Goal: Task Accomplishment & Management: Manage account settings

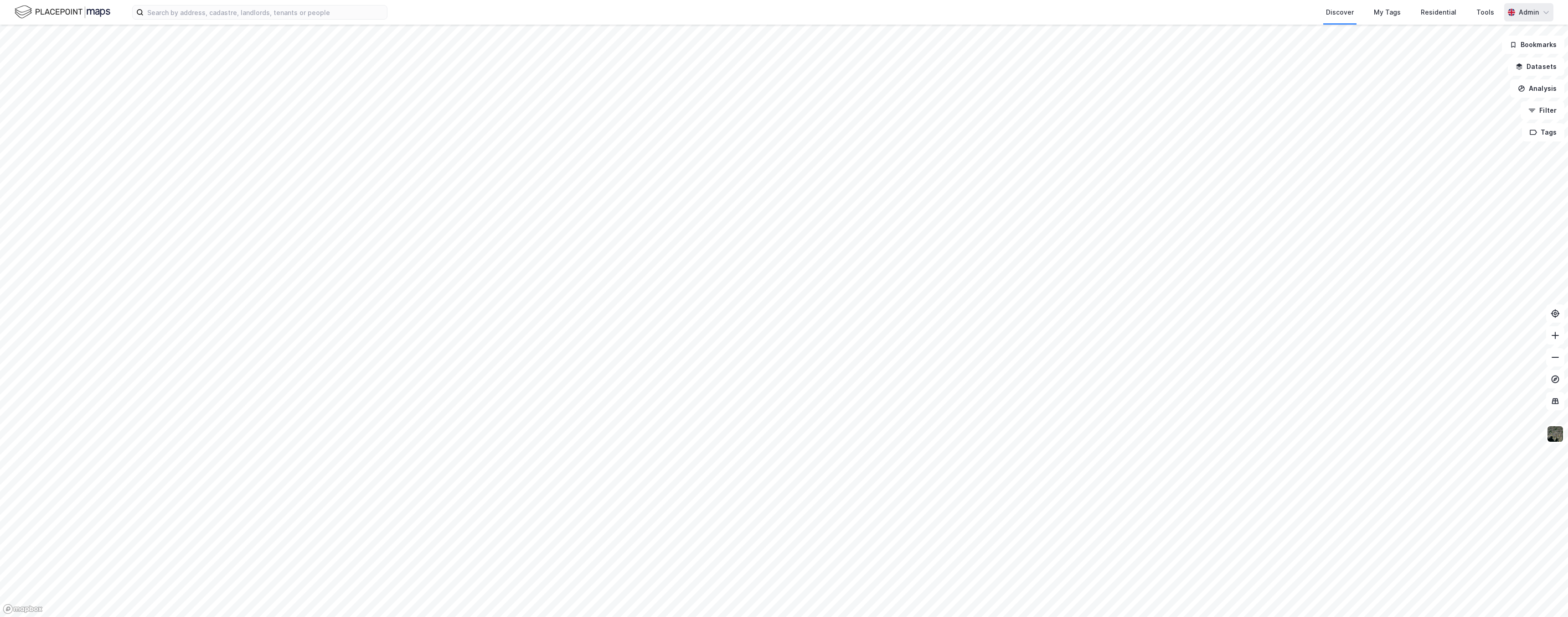
click at [1541, 9] on div "Admin" at bounding box center [1529, 12] width 49 height 18
click at [1484, 61] on div "Open Supervisor Portal" at bounding box center [1492, 56] width 74 height 11
click at [1476, 15] on div "Tools" at bounding box center [1485, 12] width 23 height 17
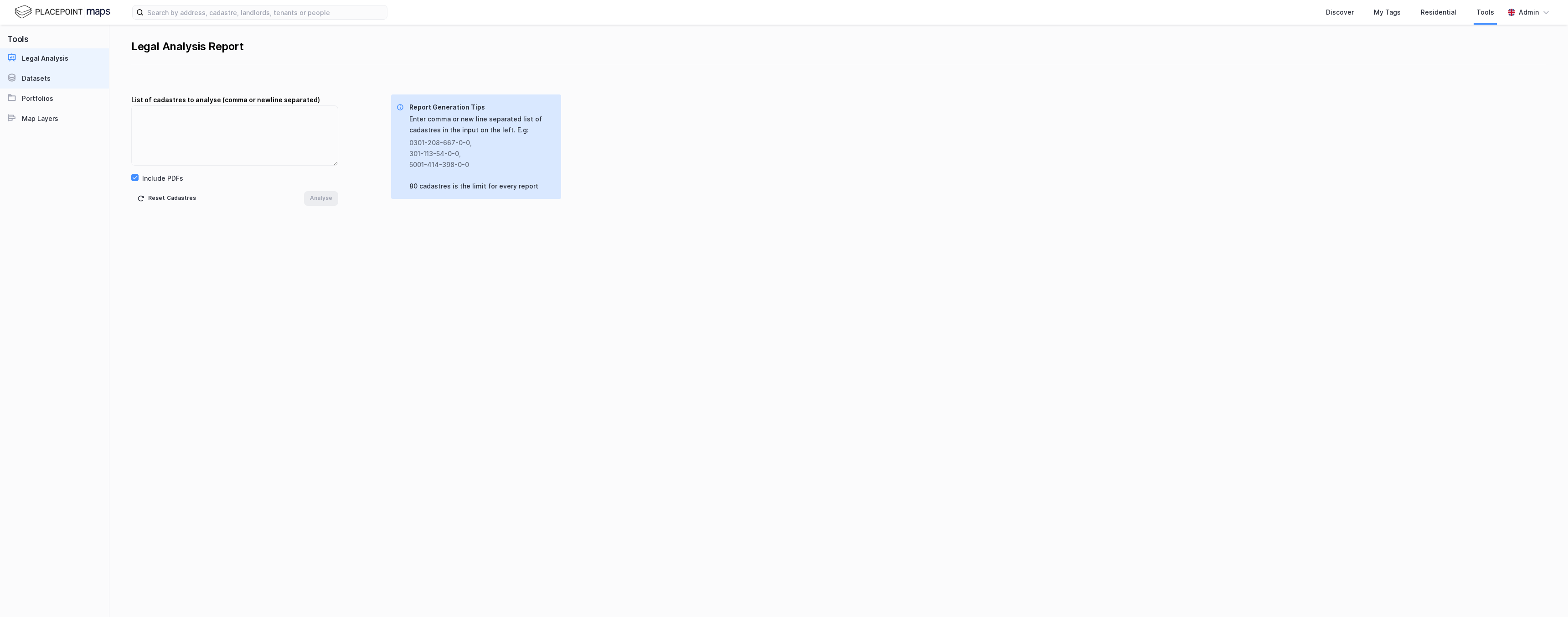
click at [14, 78] on icon at bounding box center [11, 77] width 7 height 4
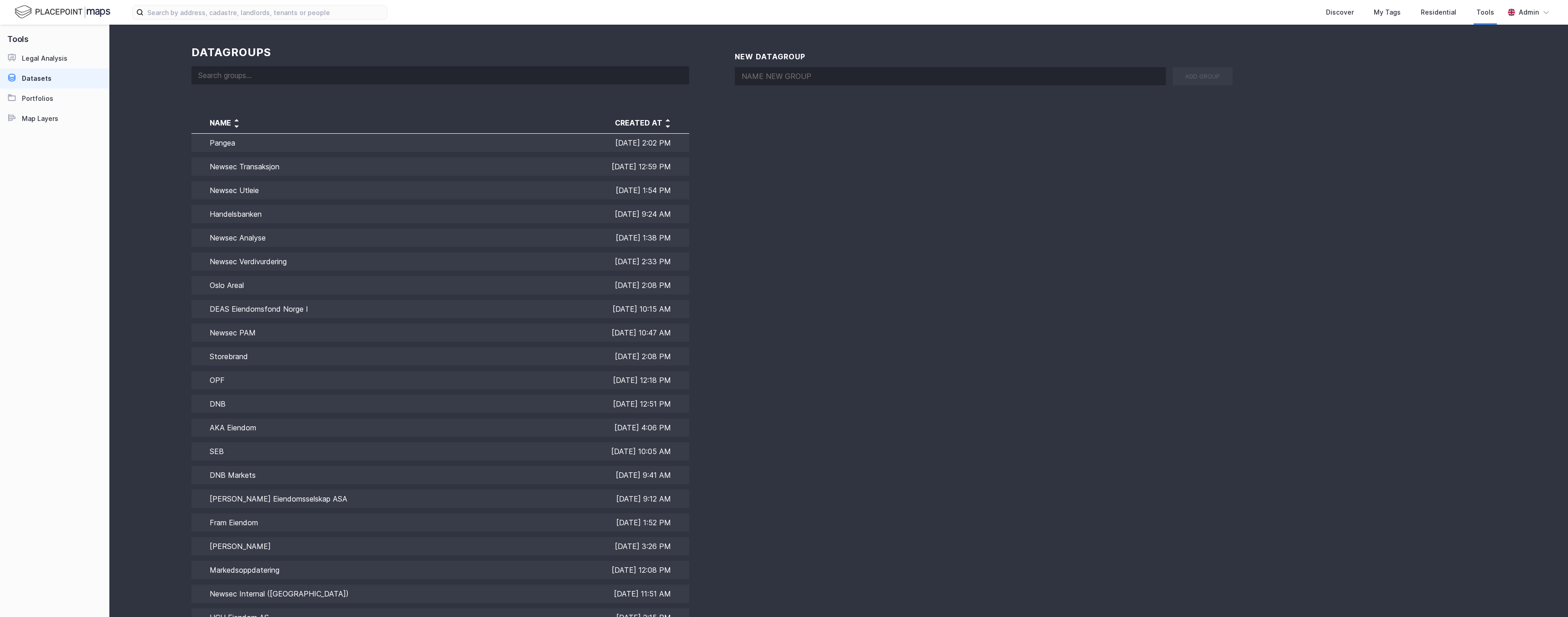
click at [268, 76] on input at bounding box center [440, 75] width 498 height 18
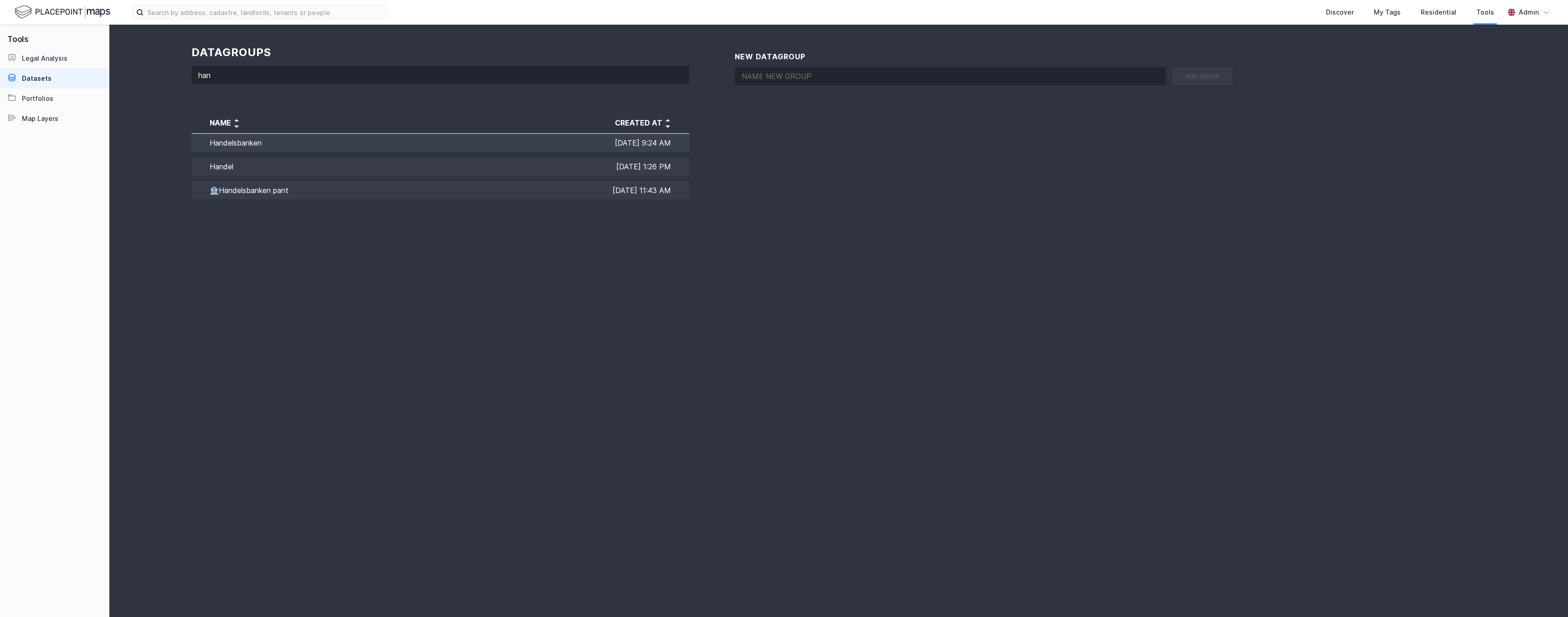
type input "han"
click at [266, 140] on td "Handelsbanken" at bounding box center [295, 144] width 208 height 21
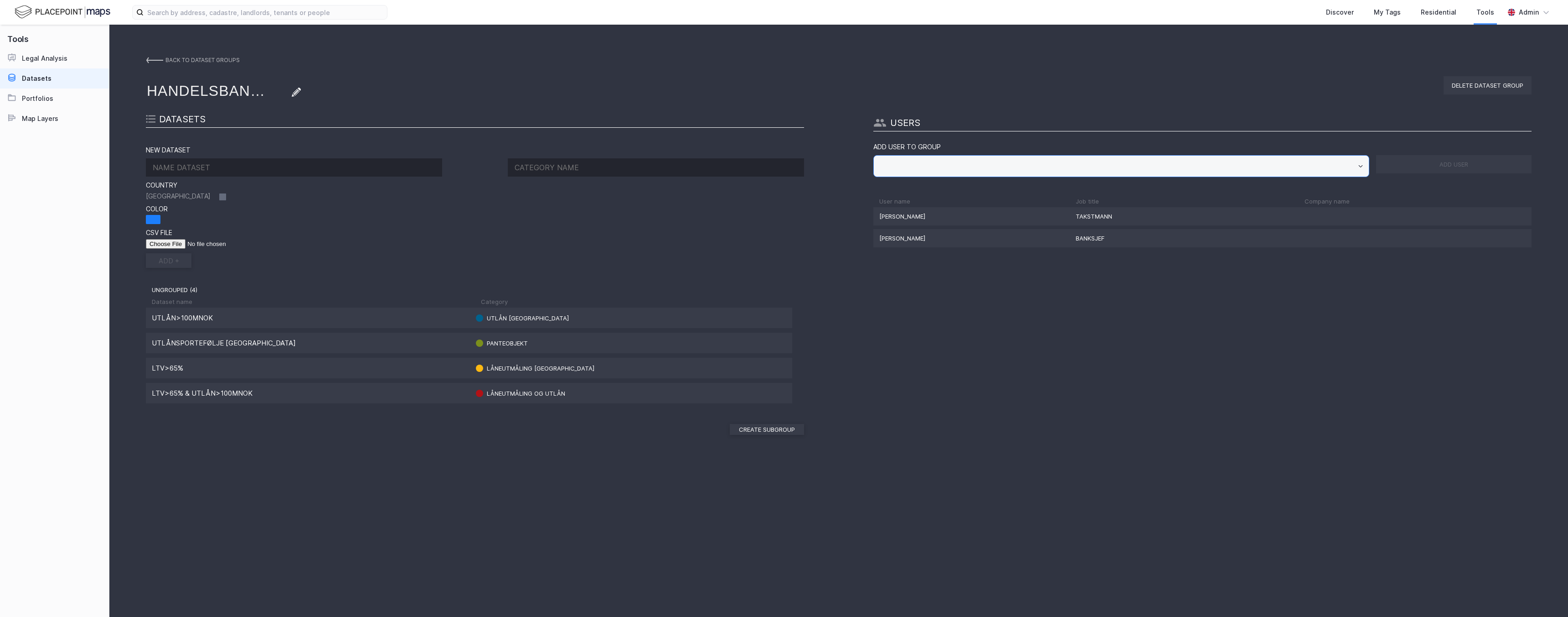
click at [925, 168] on input "text" at bounding box center [1122, 166] width 495 height 21
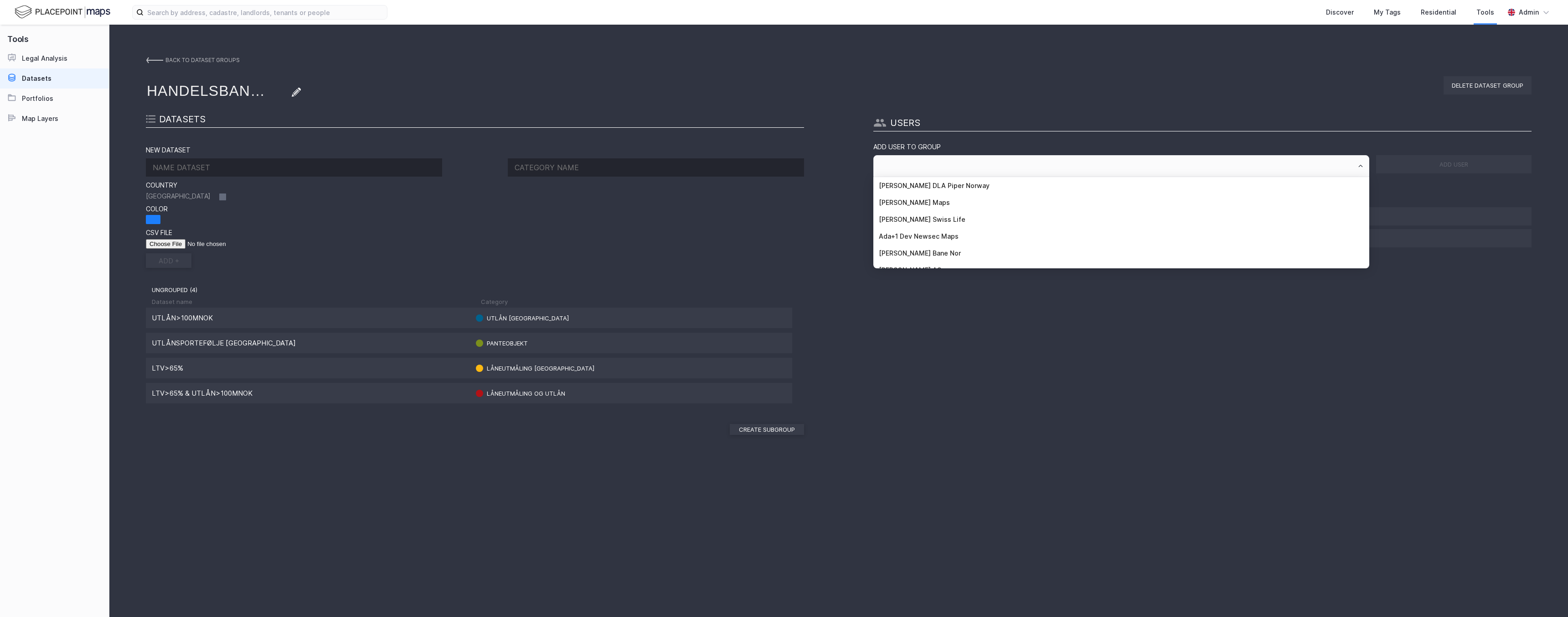
click at [954, 73] on div "delete dataset group users Add user to group add user User name Job title Compa…" at bounding box center [1203, 333] width 659 height 589
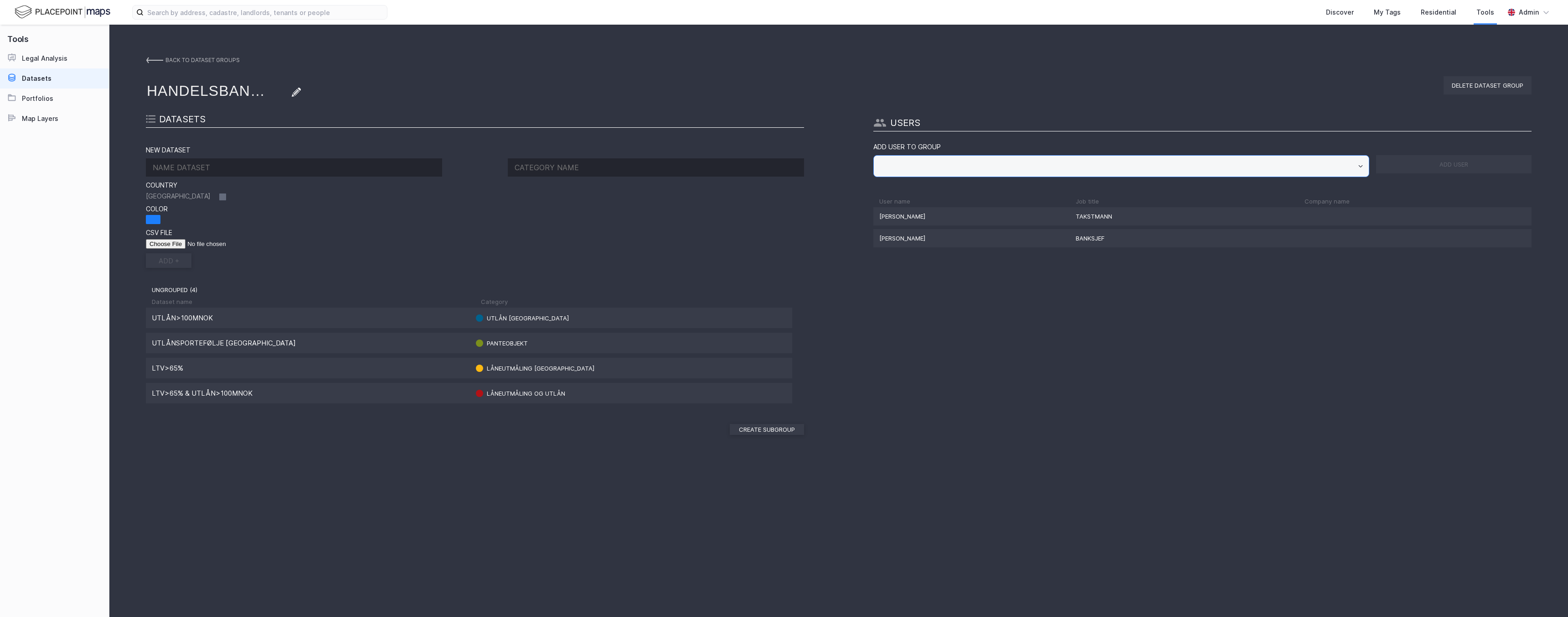
click at [911, 159] on input "text" at bounding box center [1122, 166] width 495 height 21
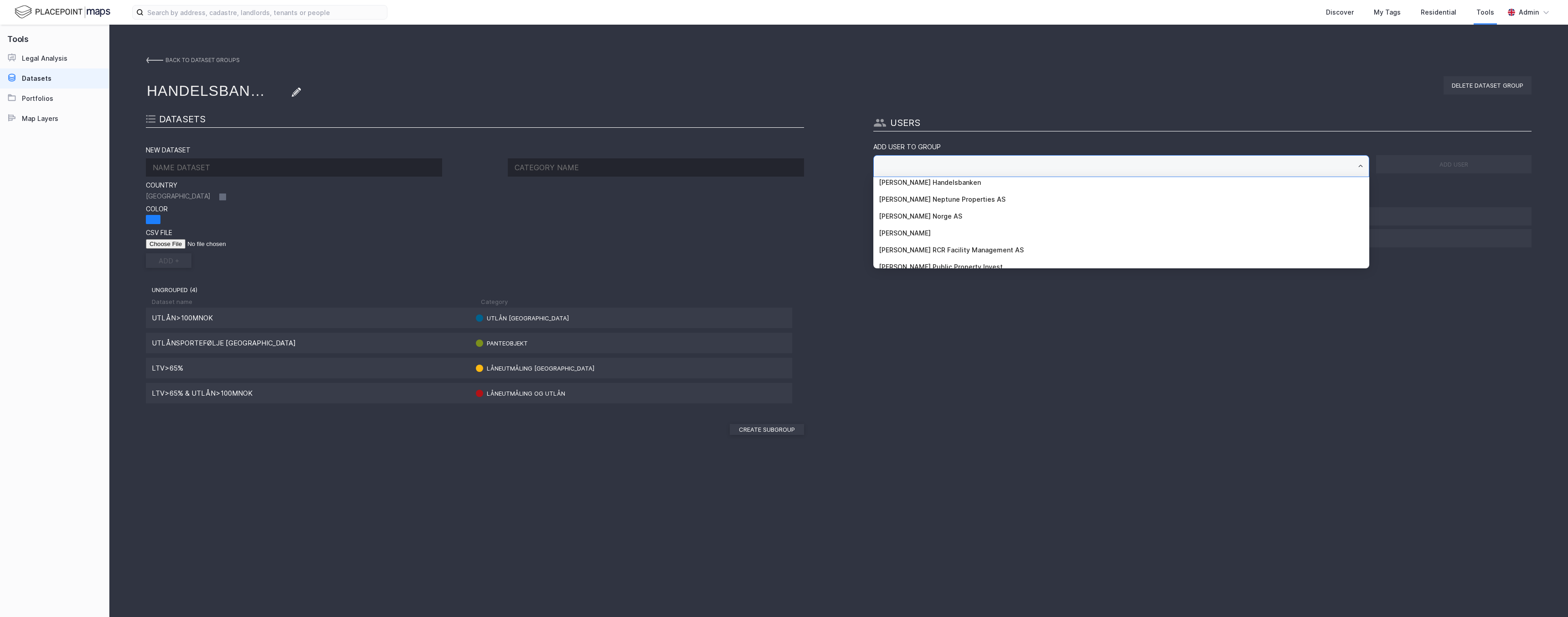
scroll to position [13255, 0]
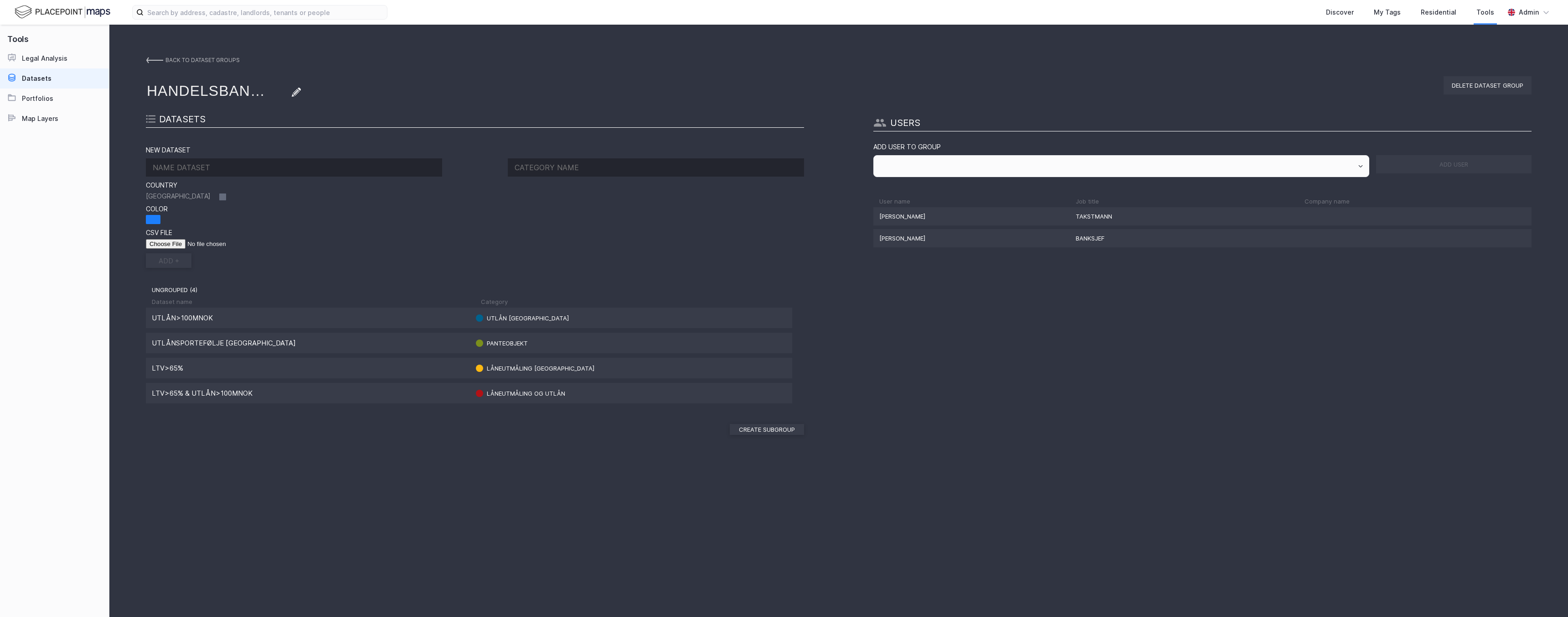
click at [1127, 364] on div "delete dataset group users Add user to group add user User name Job title Compa…" at bounding box center [1203, 333] width 659 height 589
click at [1029, 306] on div "delete dataset group users Add user to group add user User name Job title Compa…" at bounding box center [1203, 333] width 659 height 589
click at [950, 311] on div "delete dataset group users Add user to group add user User name Job title Compa…" at bounding box center [1203, 333] width 659 height 589
click at [157, 58] on img at bounding box center [155, 60] width 17 height 7
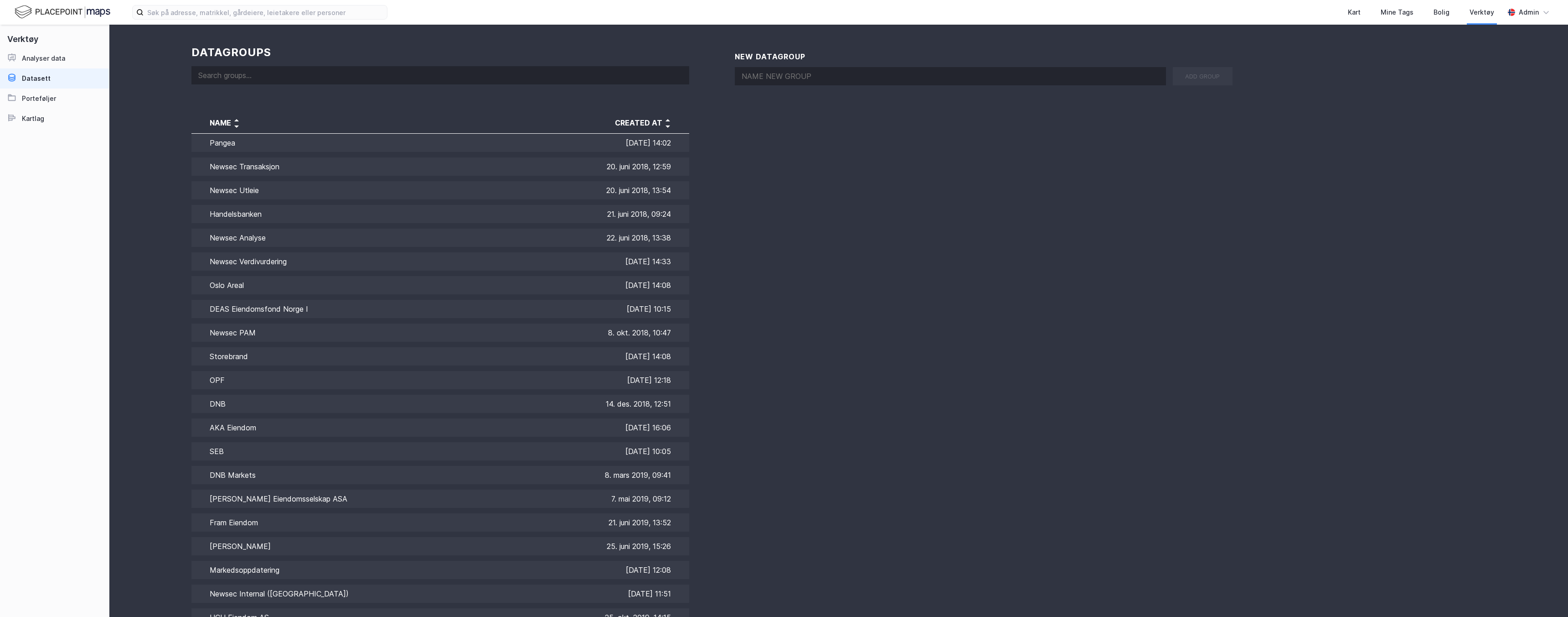
click at [244, 76] on input at bounding box center [440, 75] width 498 height 18
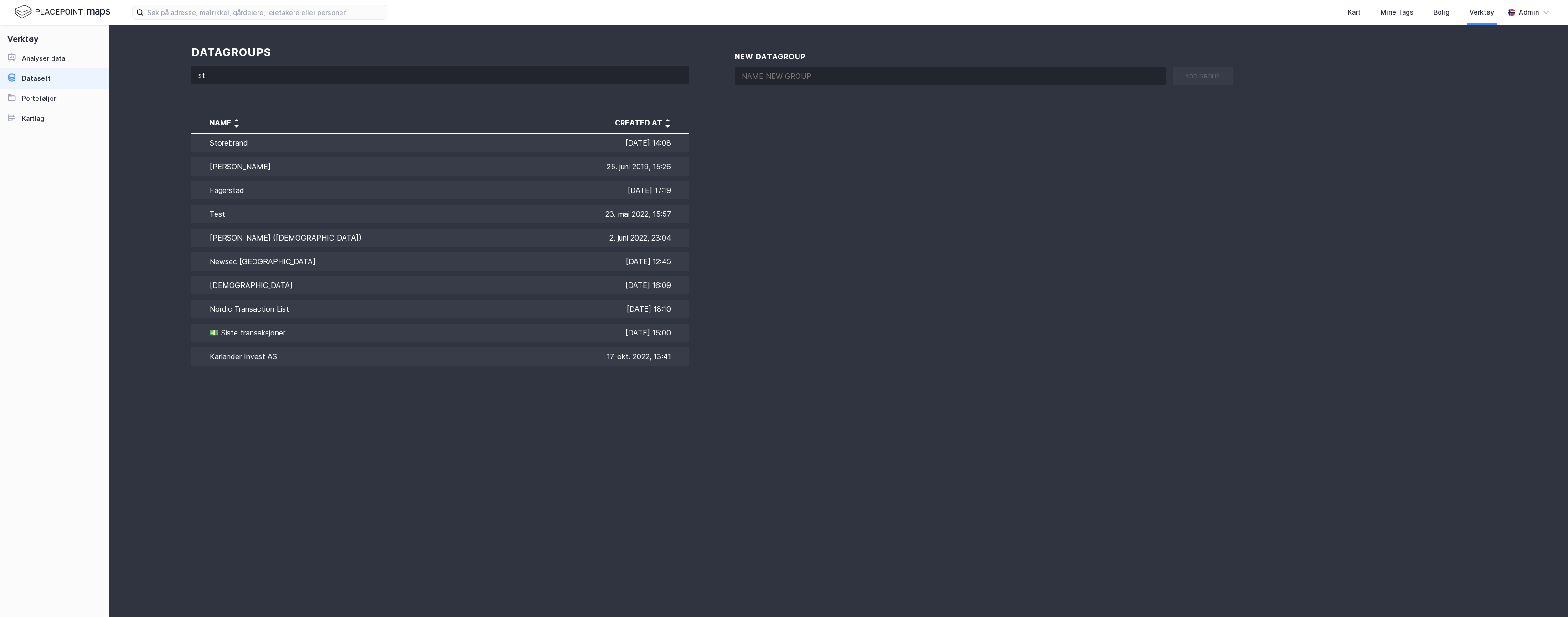
type input "s"
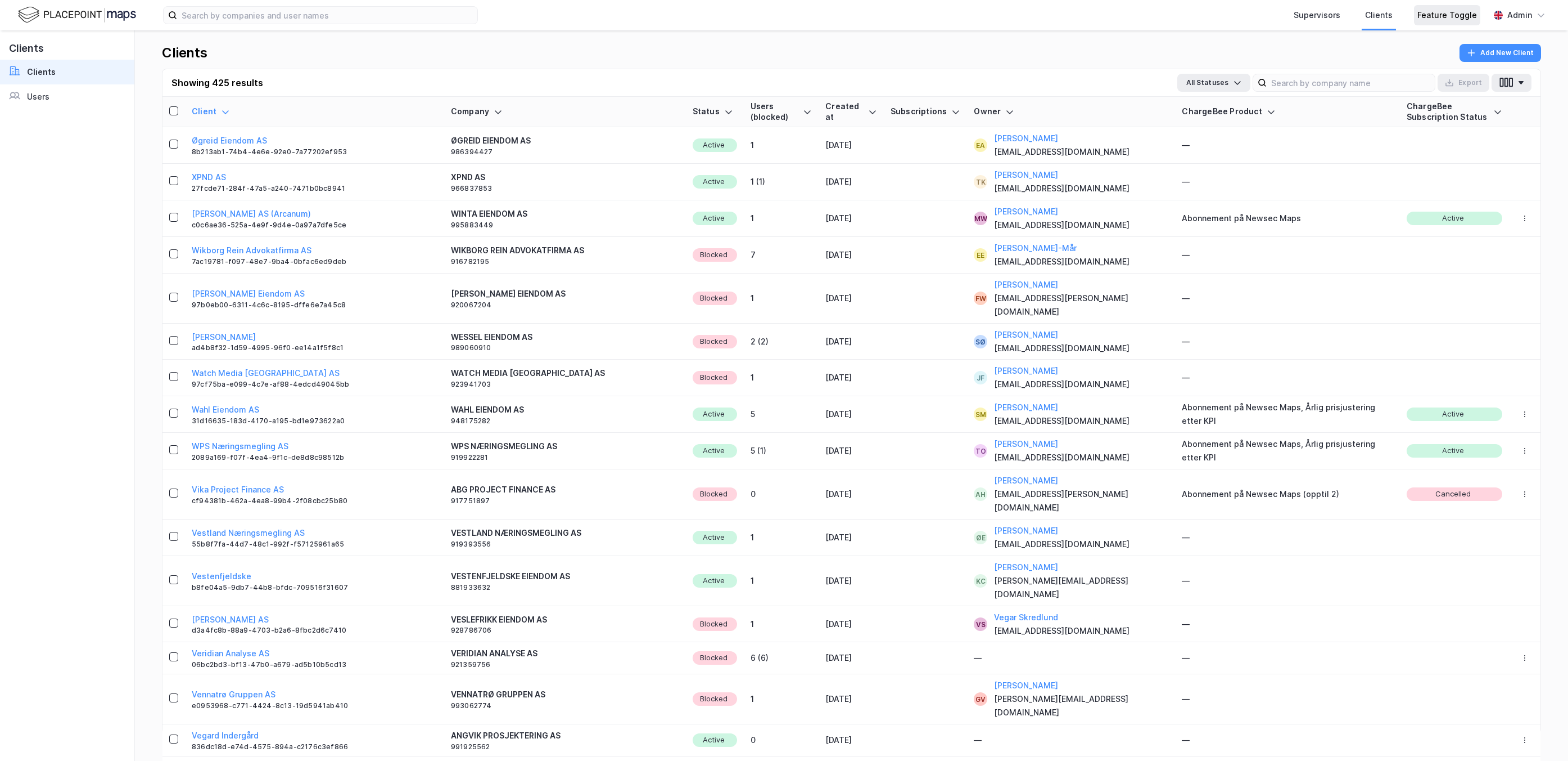
click at [1444, 17] on div "Feature Toggle" at bounding box center [1447, 15] width 60 height 13
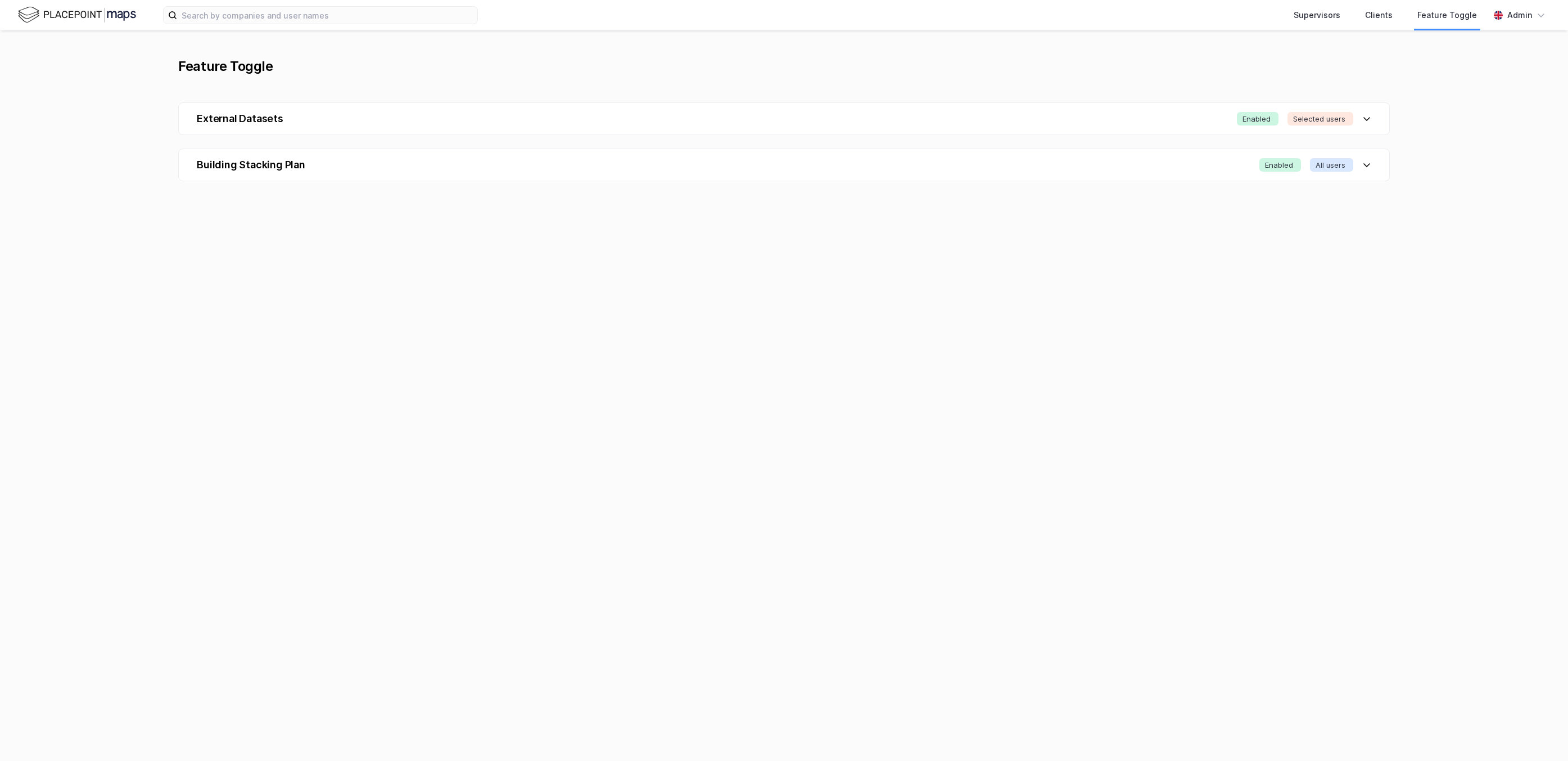
click at [40, 14] on img at bounding box center [77, 15] width 118 height 20
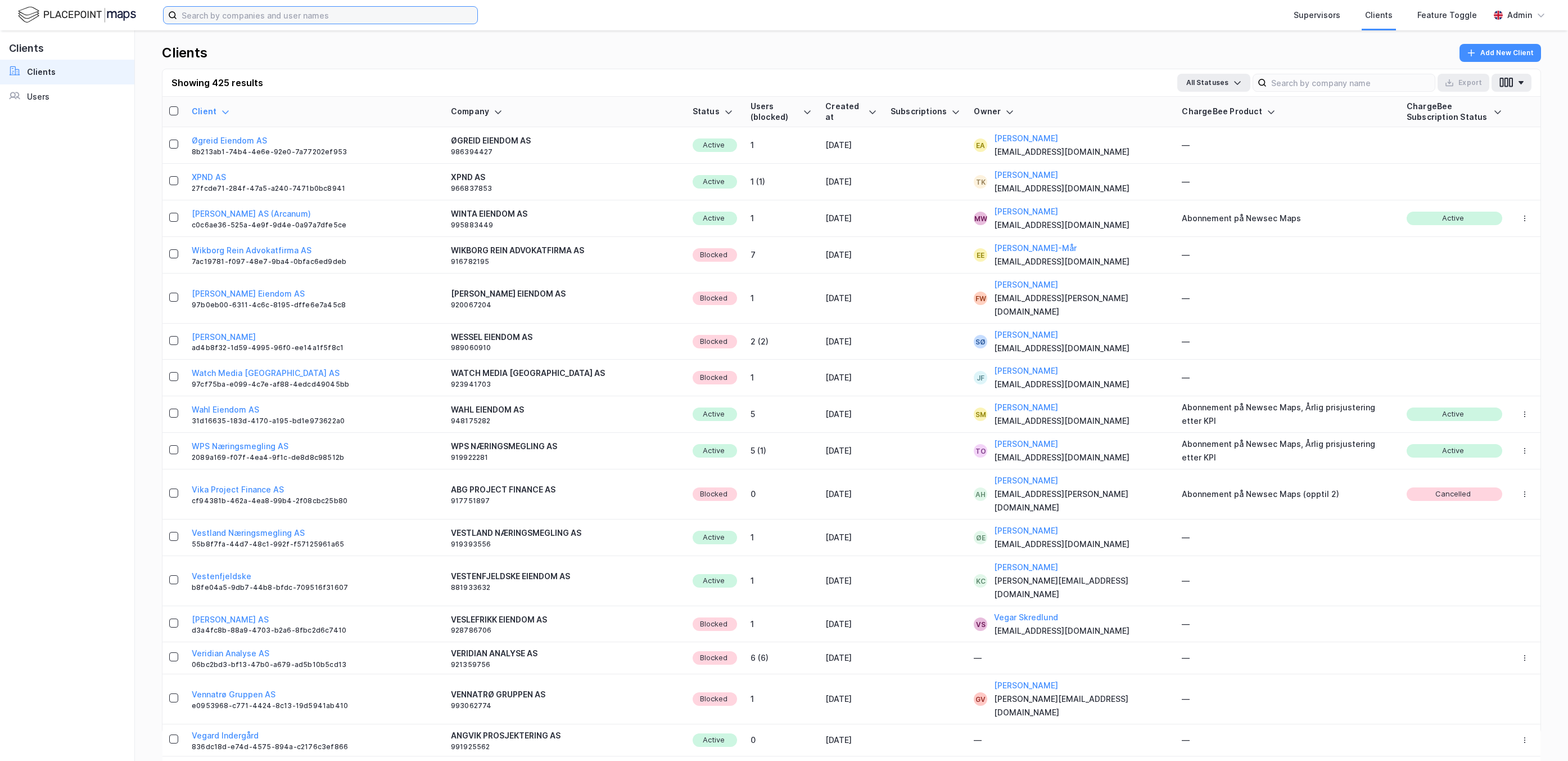
click at [318, 12] on input at bounding box center [327, 15] width 300 height 17
type input "handels"
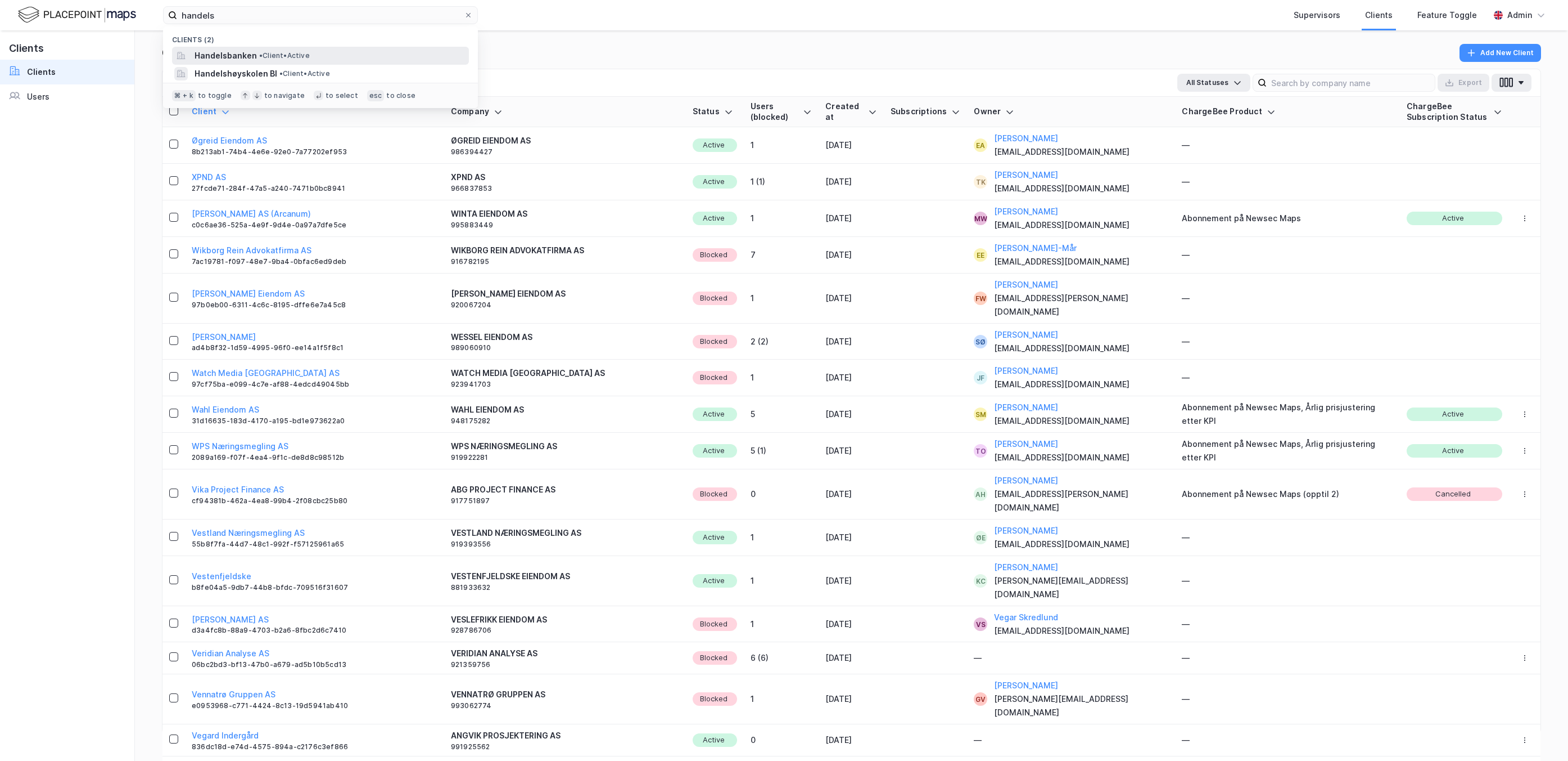
click at [223, 51] on span "Handelsbanken" at bounding box center [226, 56] width 62 height 13
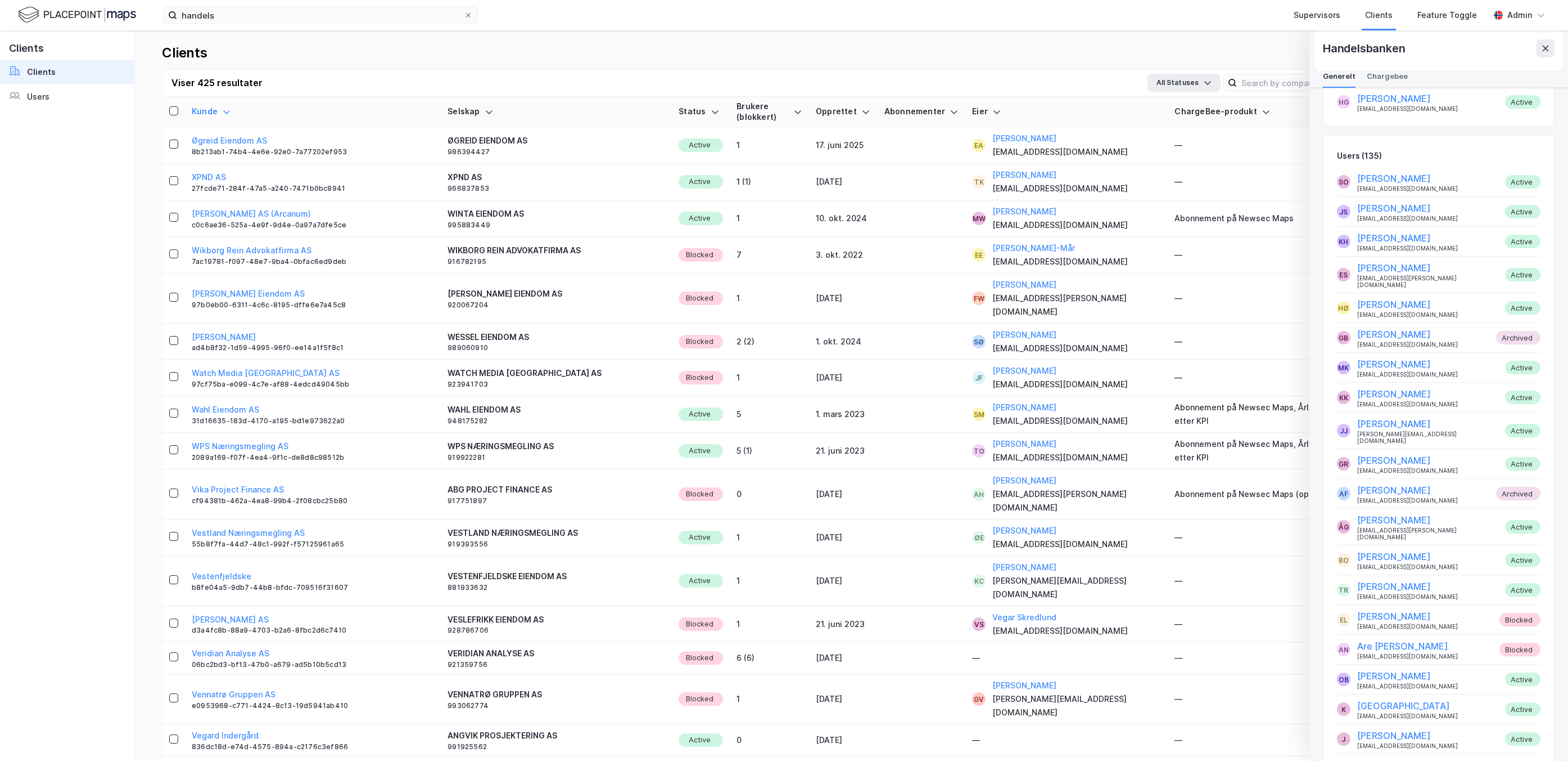
scroll to position [473, 0]
click at [1467, 9] on div "Feature Toggle" at bounding box center [1447, 15] width 60 height 13
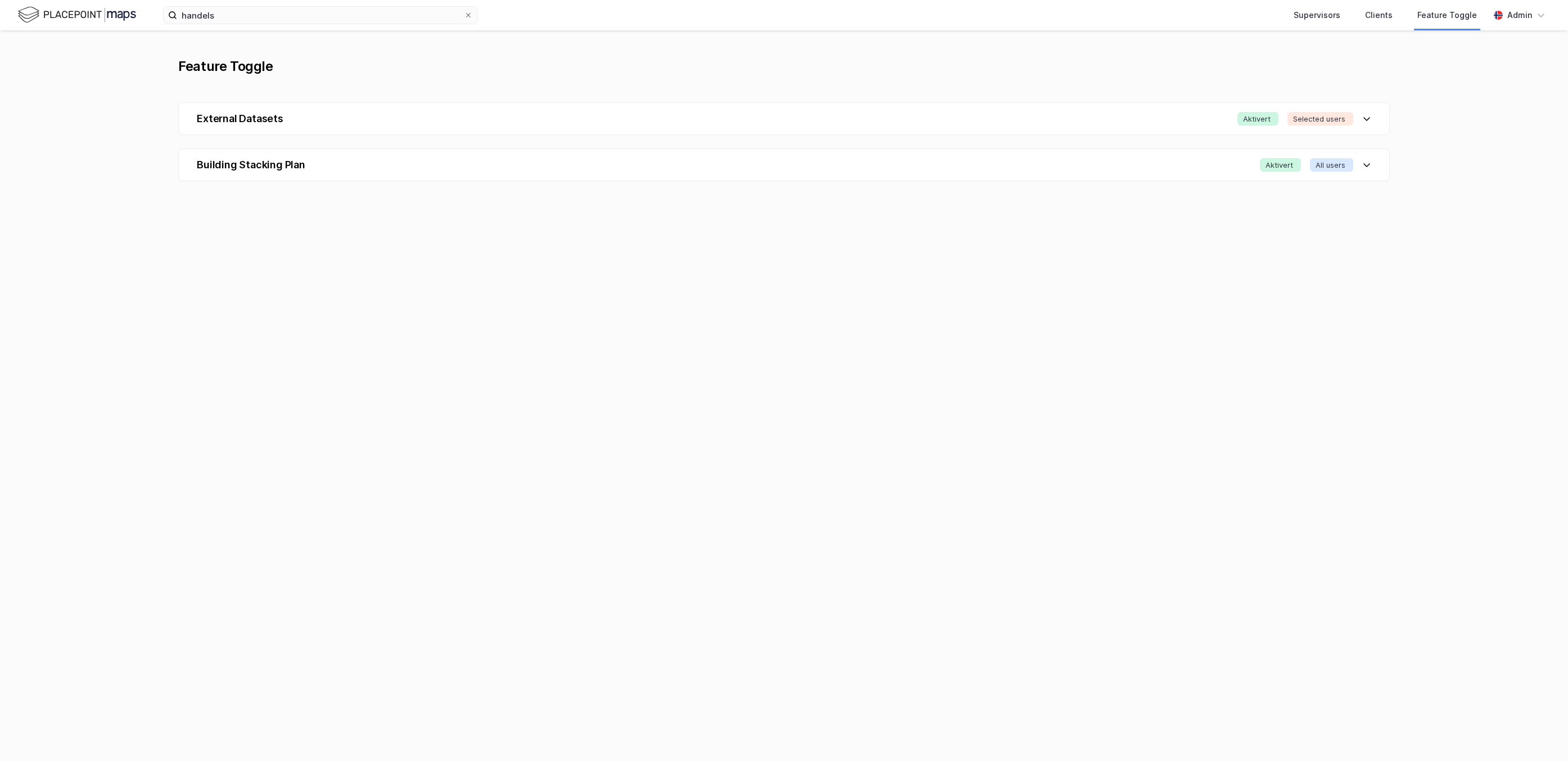
click at [1364, 125] on div "Aktivert Selected users" at bounding box center [1304, 119] width 133 height 13
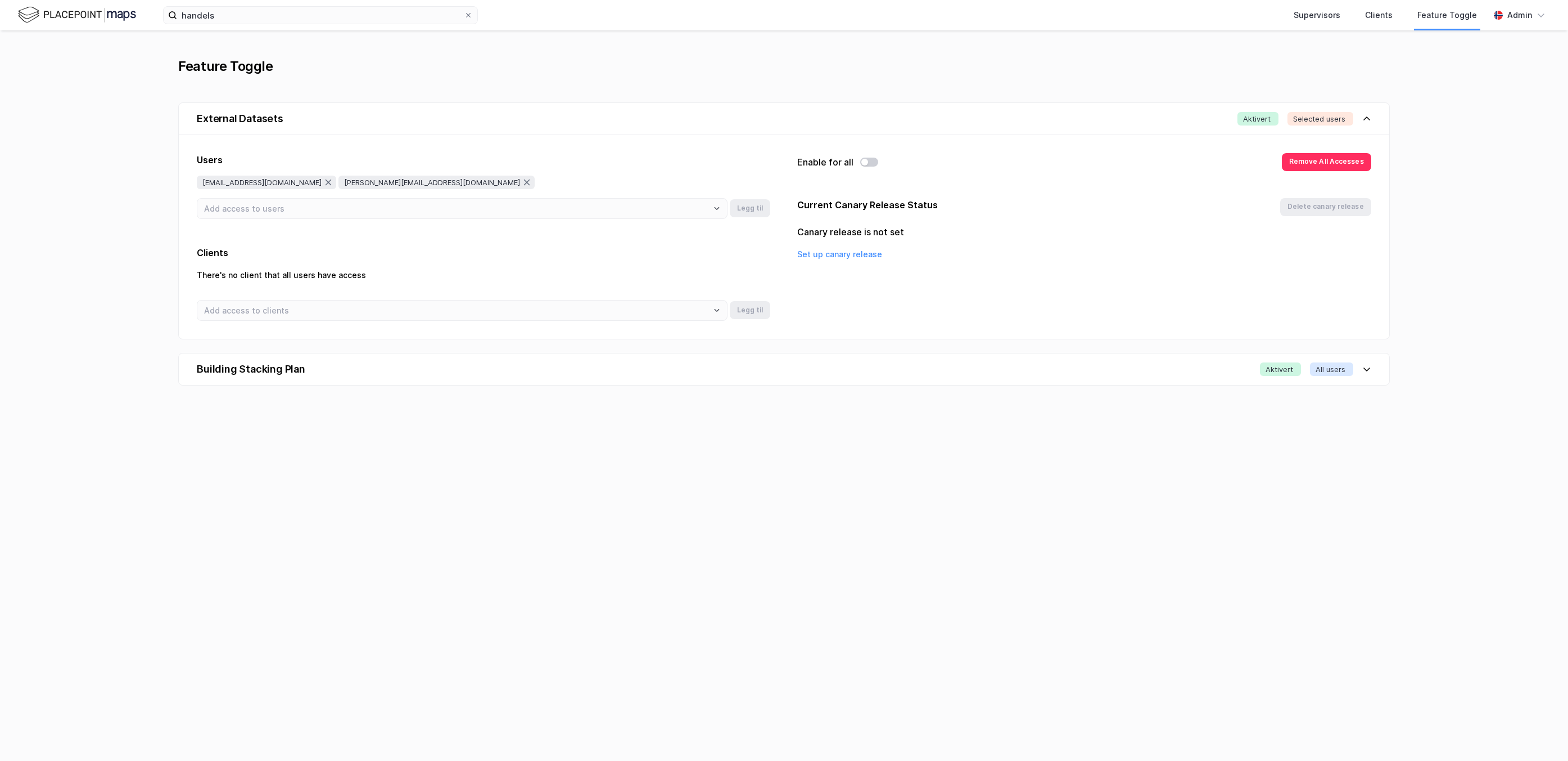
click at [701, 374] on div "Building Stacking Plan Aktivert All users" at bounding box center [784, 369] width 1210 height 31
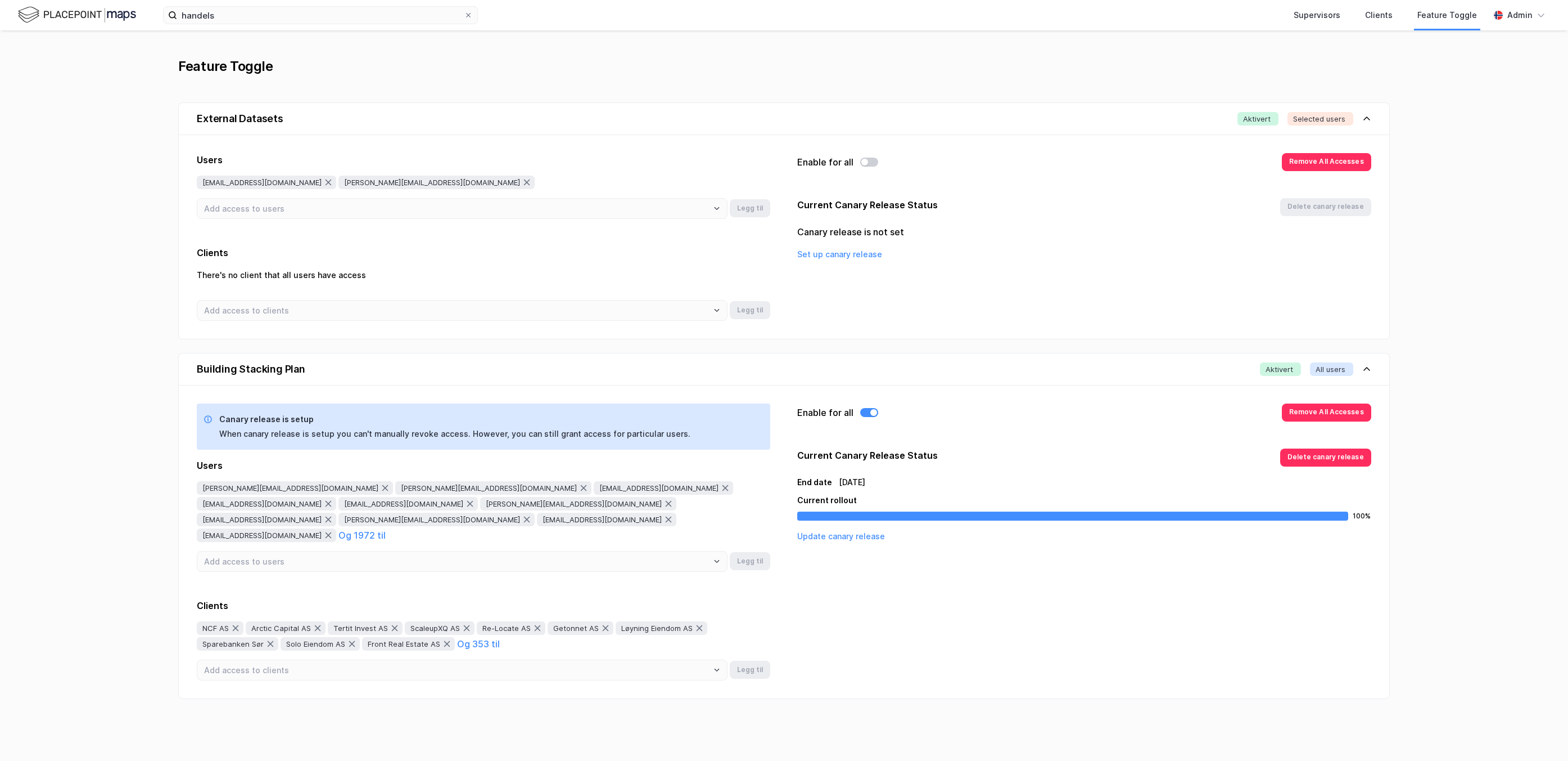
click at [538, 66] on div "Feature Toggle" at bounding box center [784, 66] width 1211 height 18
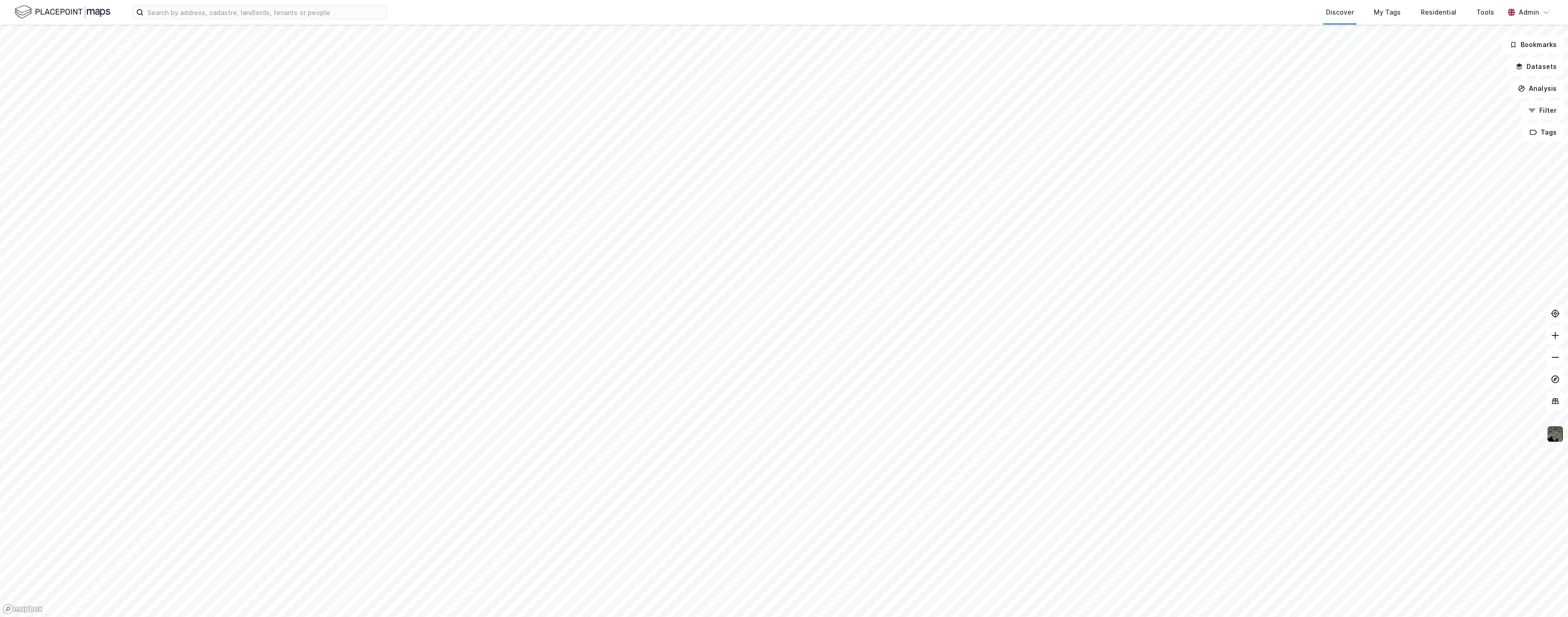
click at [1542, 67] on div at bounding box center [784, 308] width 1568 height 617
click at [1531, 66] on button "Datasets" at bounding box center [1536, 66] width 56 height 18
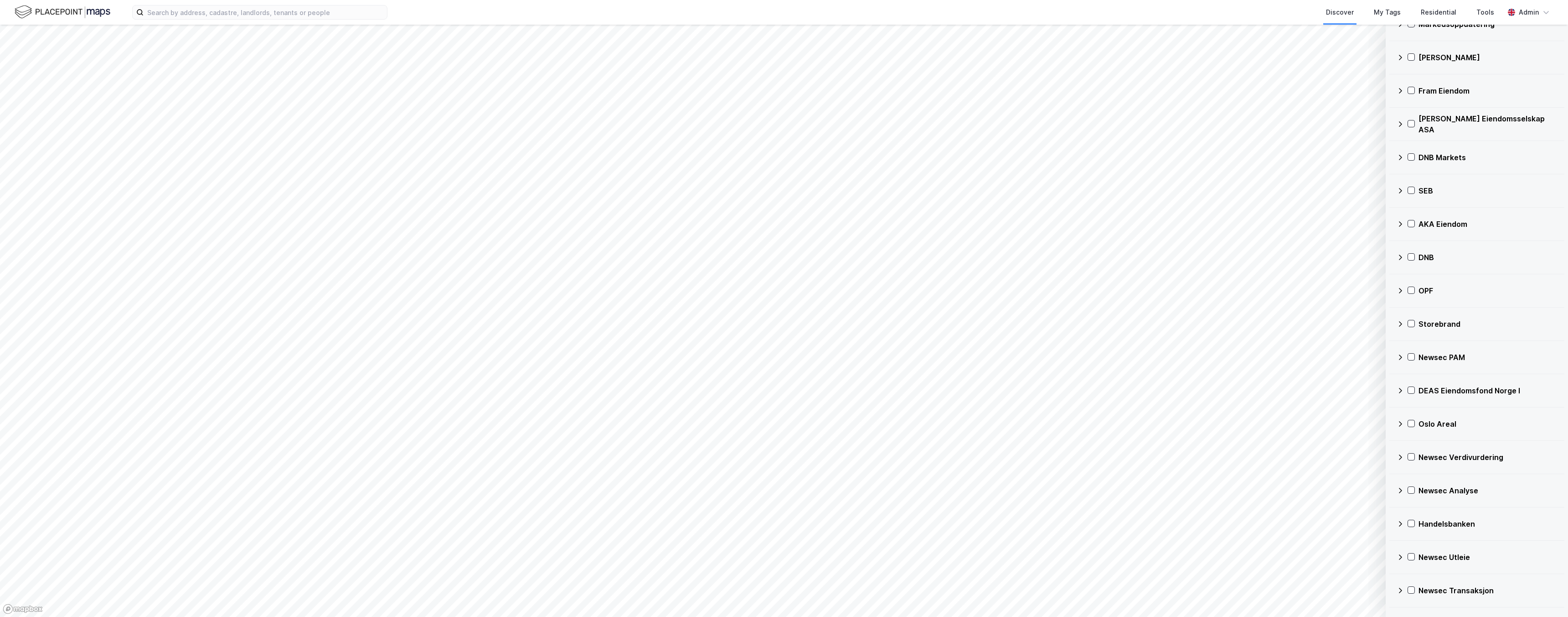
scroll to position [2257, 0]
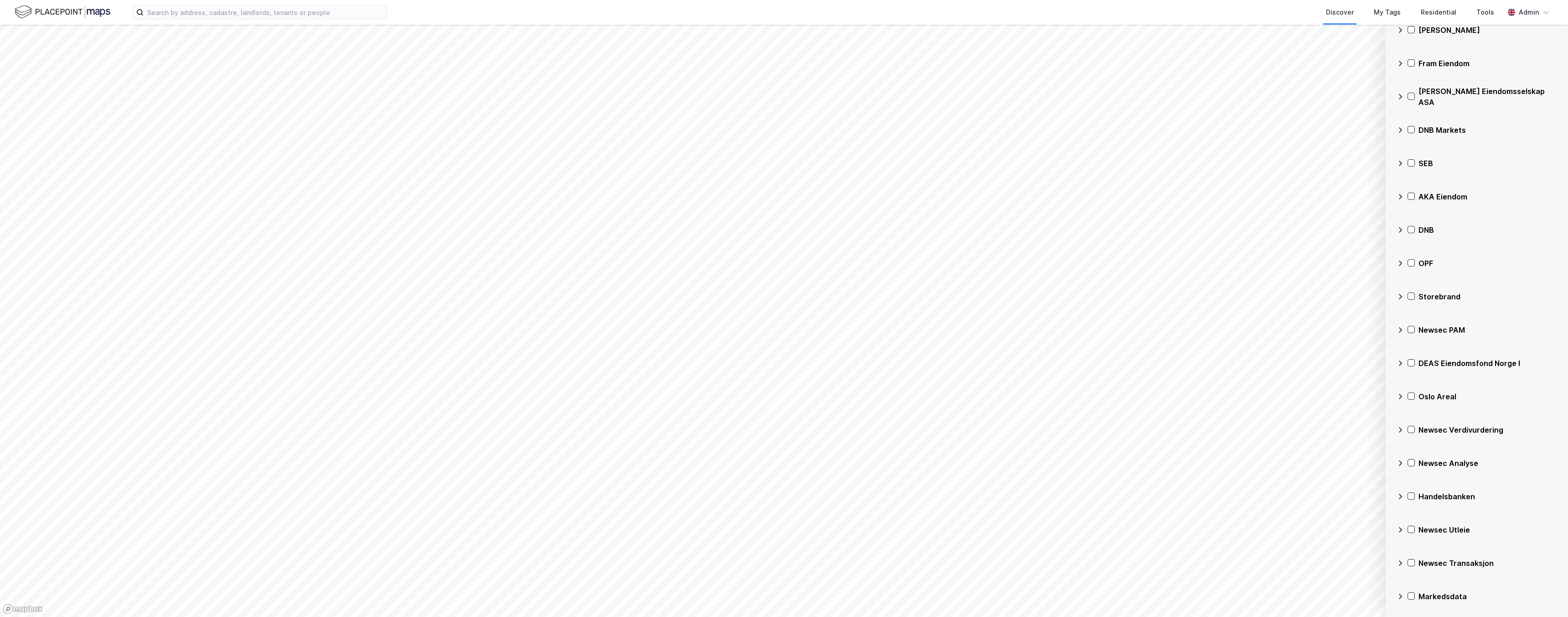
click at [1402, 493] on icon at bounding box center [1400, 496] width 7 height 7
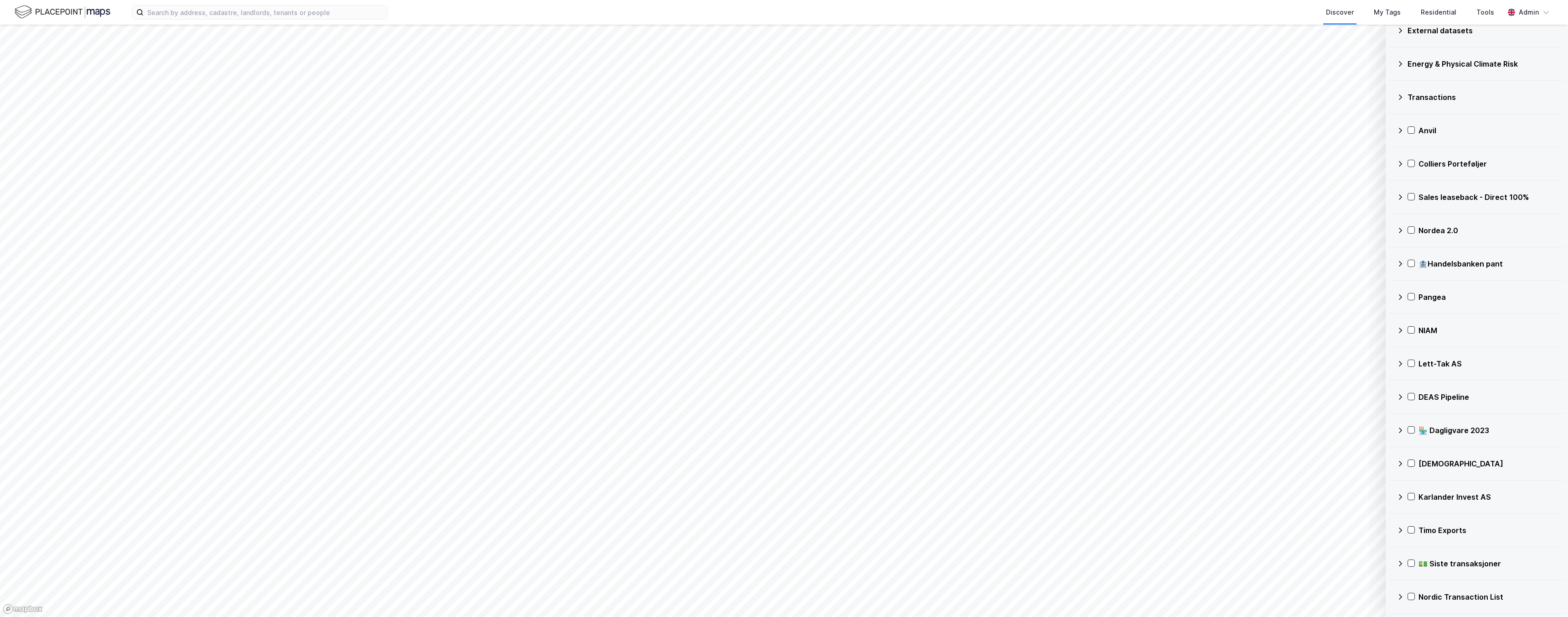
scroll to position [0, 0]
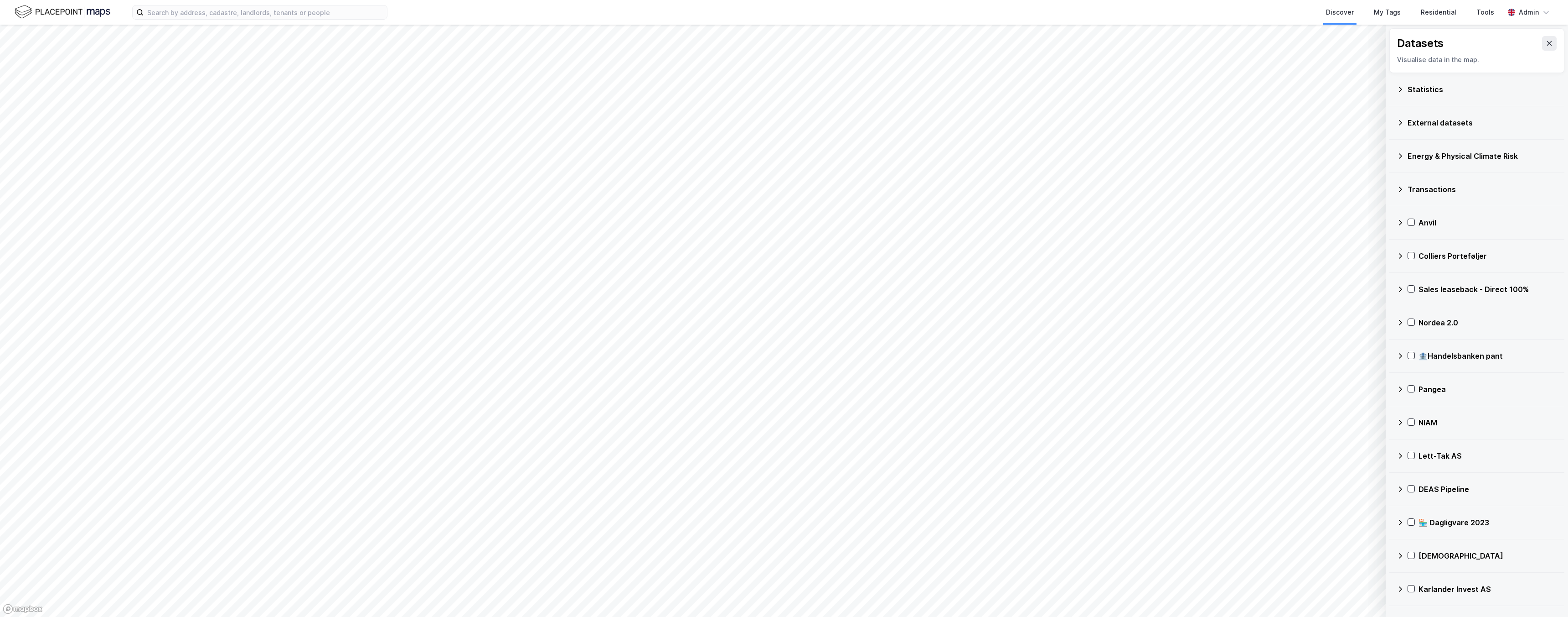
click at [1399, 90] on icon at bounding box center [1400, 89] width 7 height 7
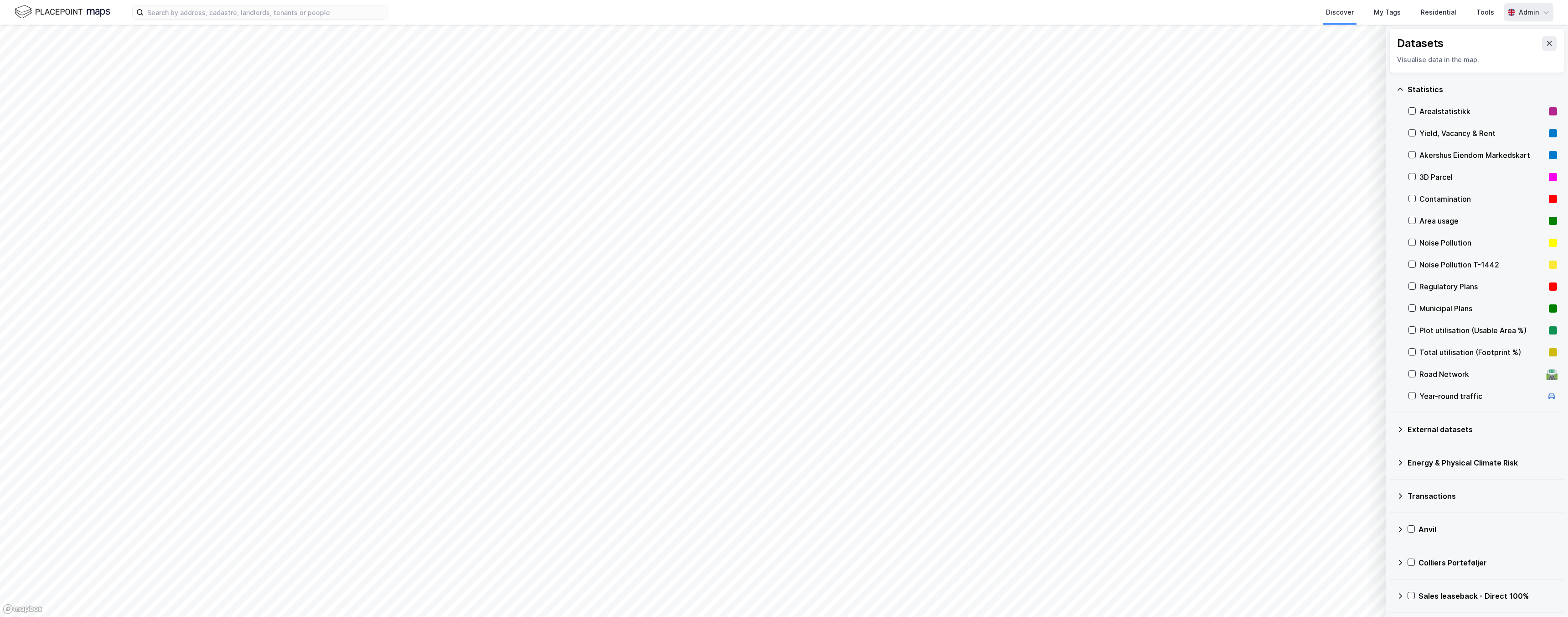
click at [1517, 11] on div "Admin" at bounding box center [1529, 12] width 49 height 18
click at [1375, 56] on div "Norwegian" at bounding box center [1375, 56] width 119 height 22
click at [1412, 133] on icon at bounding box center [1413, 133] width 7 height 7
click at [1413, 112] on icon at bounding box center [1413, 111] width 5 height 3
click at [1415, 132] on icon at bounding box center [1413, 133] width 7 height 7
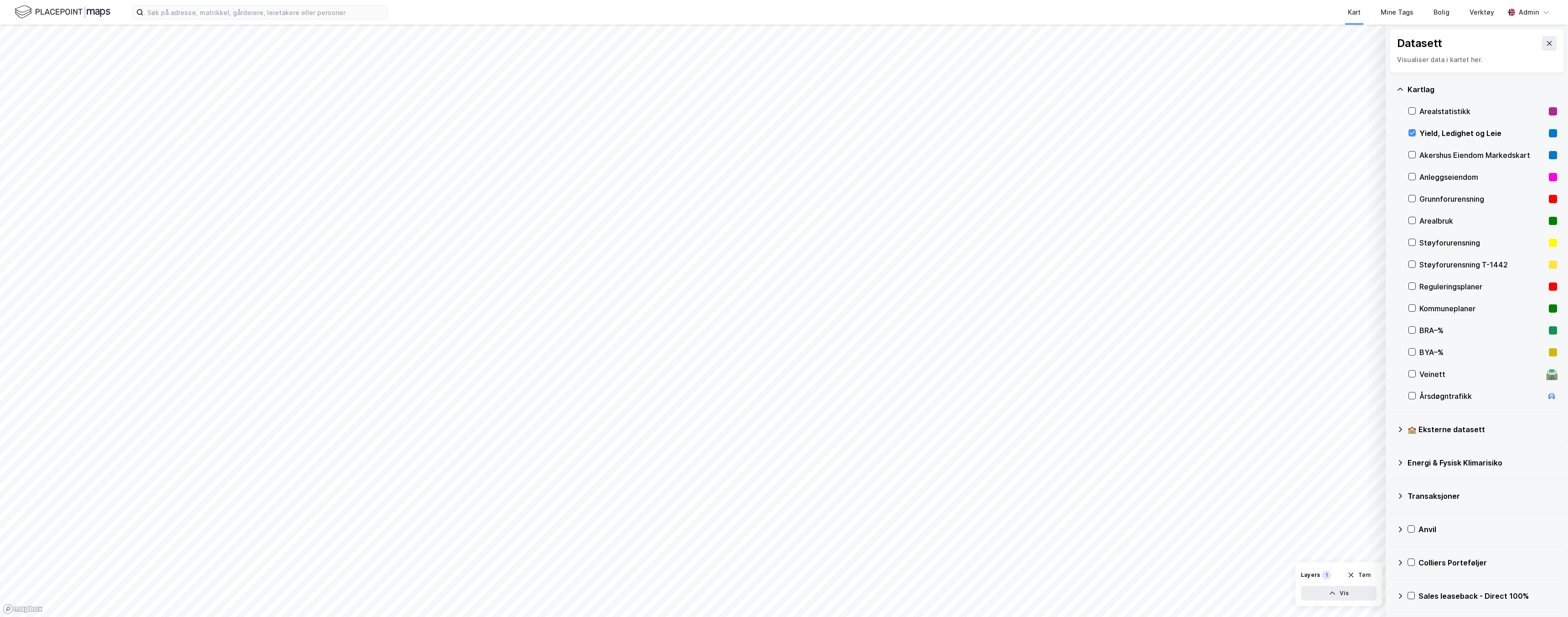
click at [1416, 112] on div "Arealstatistikk" at bounding box center [1483, 111] width 149 height 22
click at [1413, 110] on icon at bounding box center [1413, 111] width 7 height 7
